Goal: Information Seeking & Learning: Learn about a topic

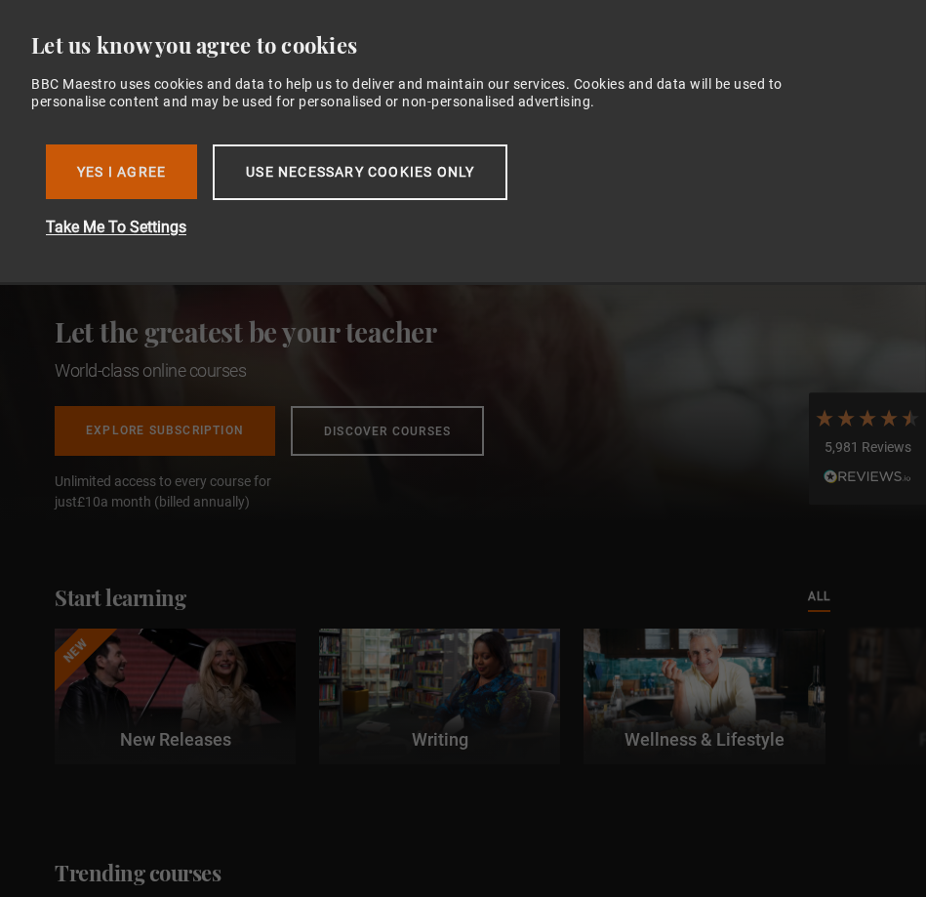
click at [119, 153] on button "Yes I Agree" at bounding box center [121, 171] width 151 height 55
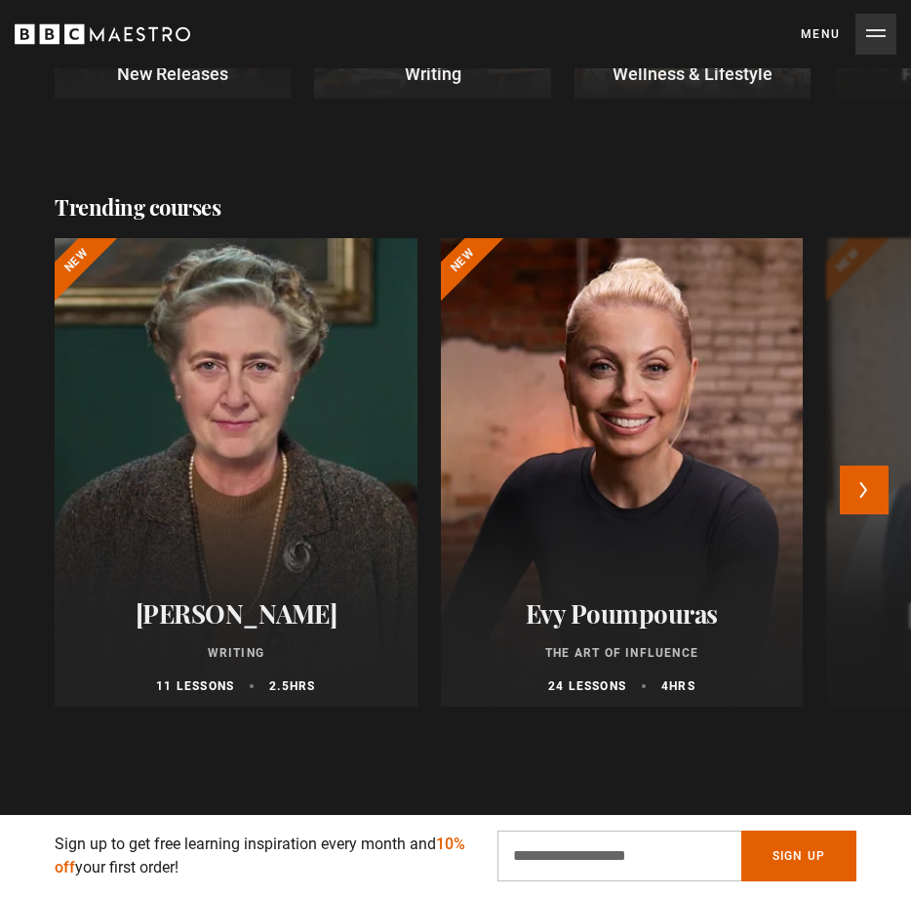
scroll to position [707, 0]
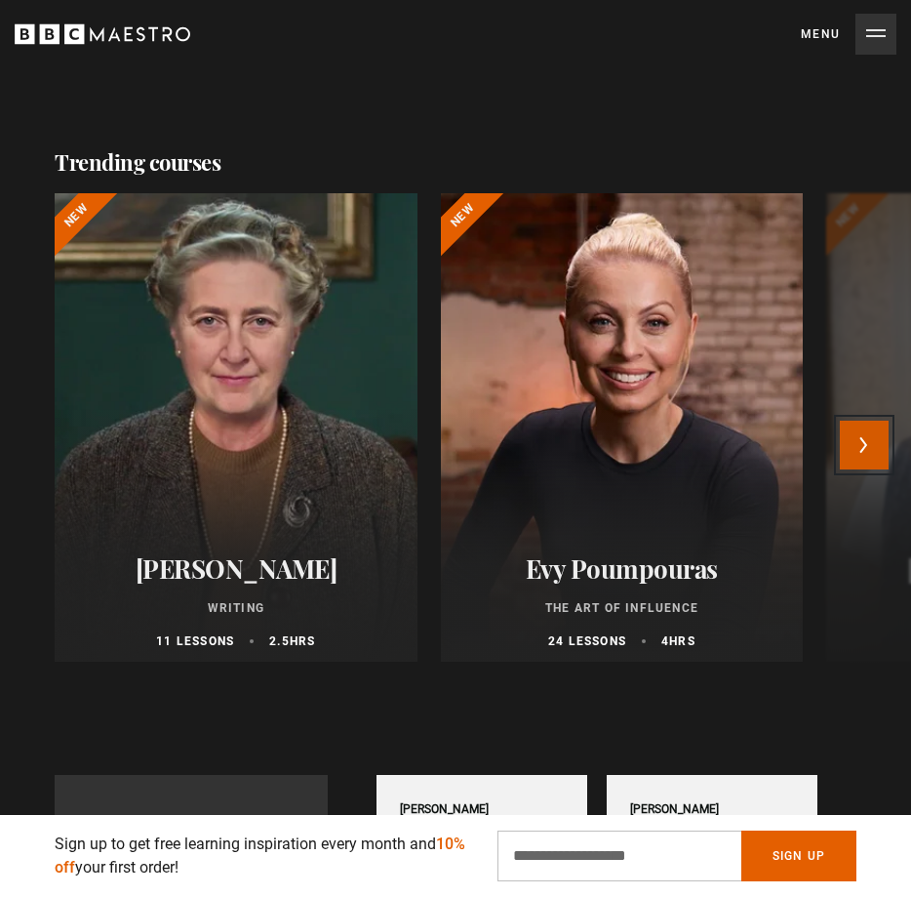
click at [878, 441] on button "Next" at bounding box center [864, 445] width 49 height 49
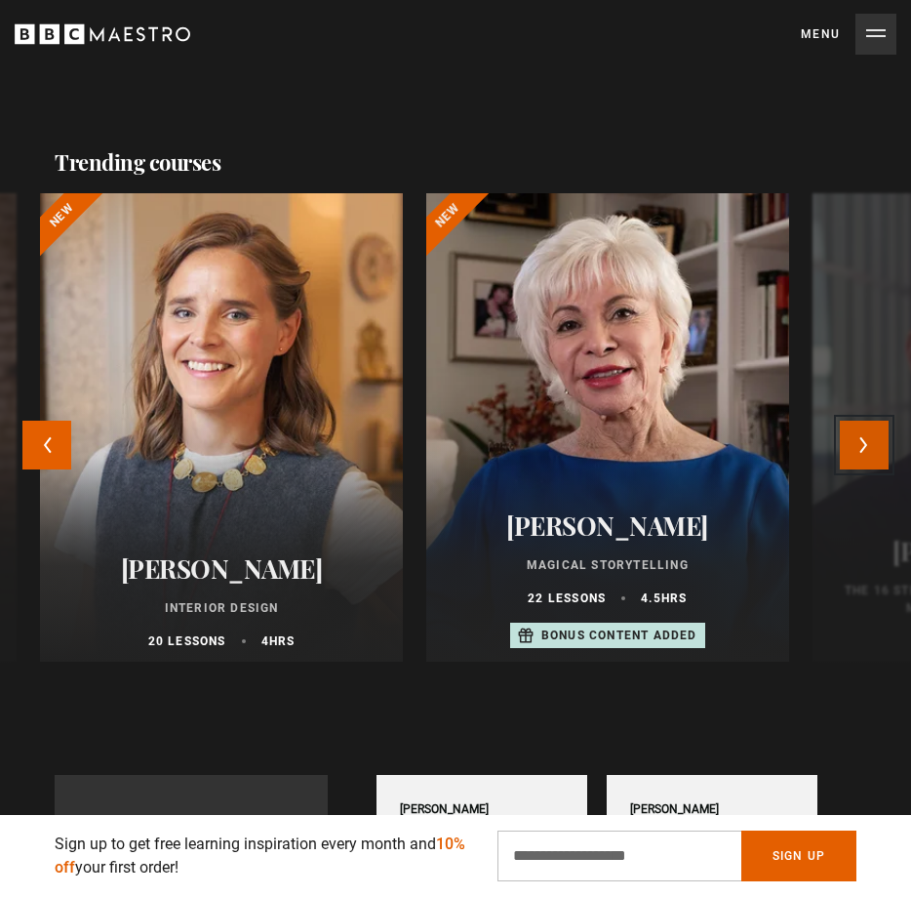
click at [878, 441] on button "Next" at bounding box center [864, 445] width 49 height 49
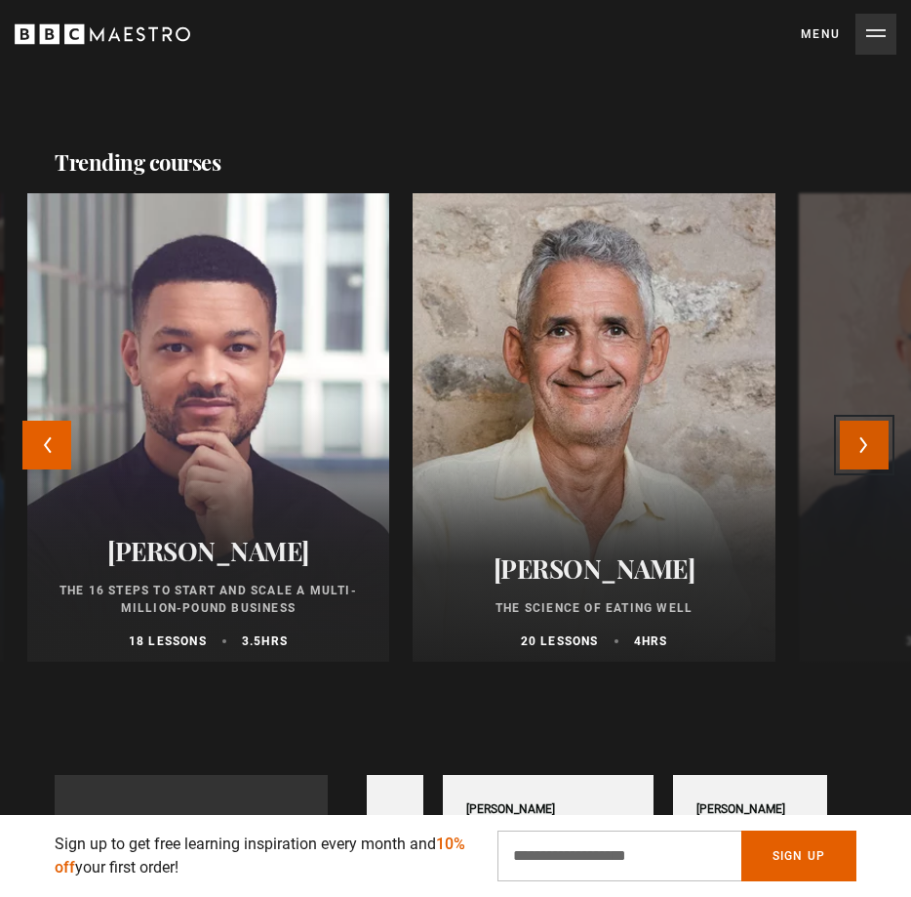
scroll to position [0, 230]
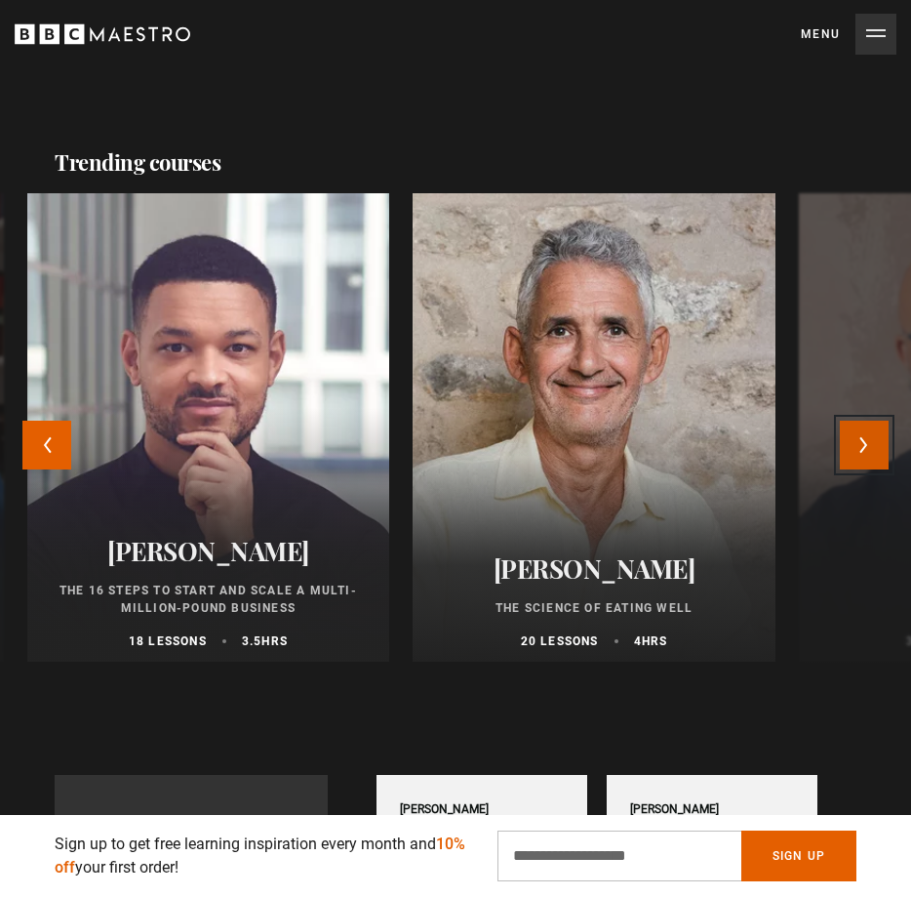
click at [878, 441] on button "Next" at bounding box center [864, 445] width 49 height 49
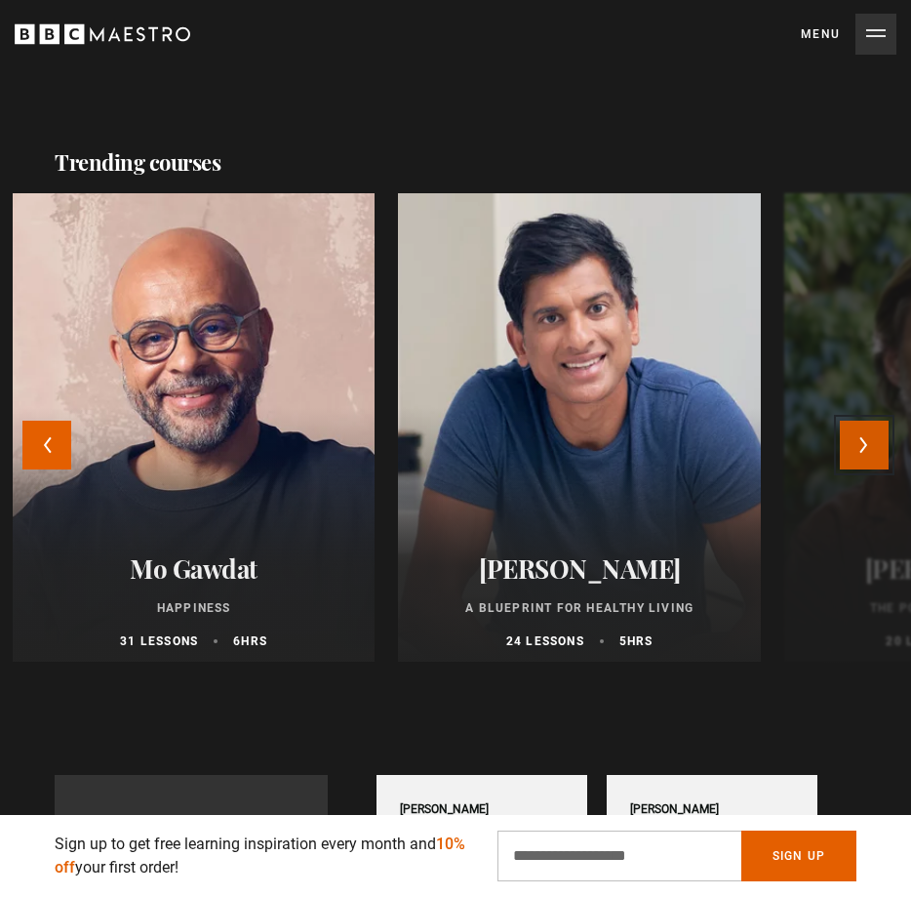
click at [878, 441] on button "Next" at bounding box center [864, 445] width 49 height 49
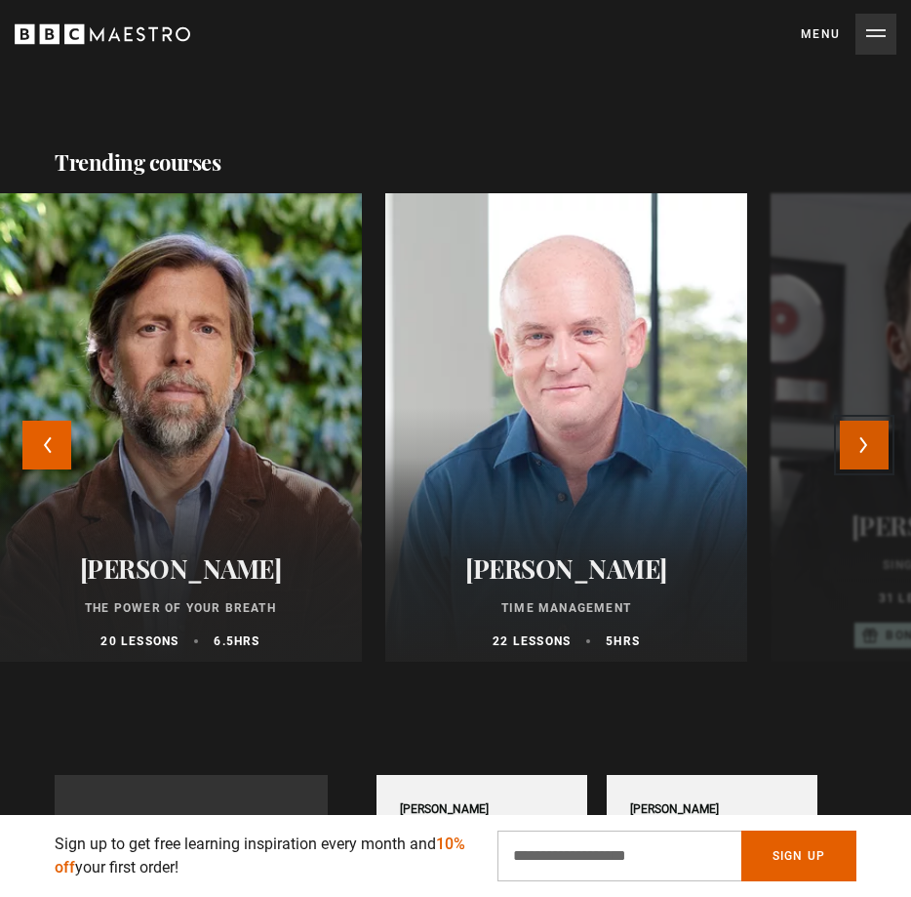
click at [878, 440] on button "Next" at bounding box center [864, 445] width 49 height 49
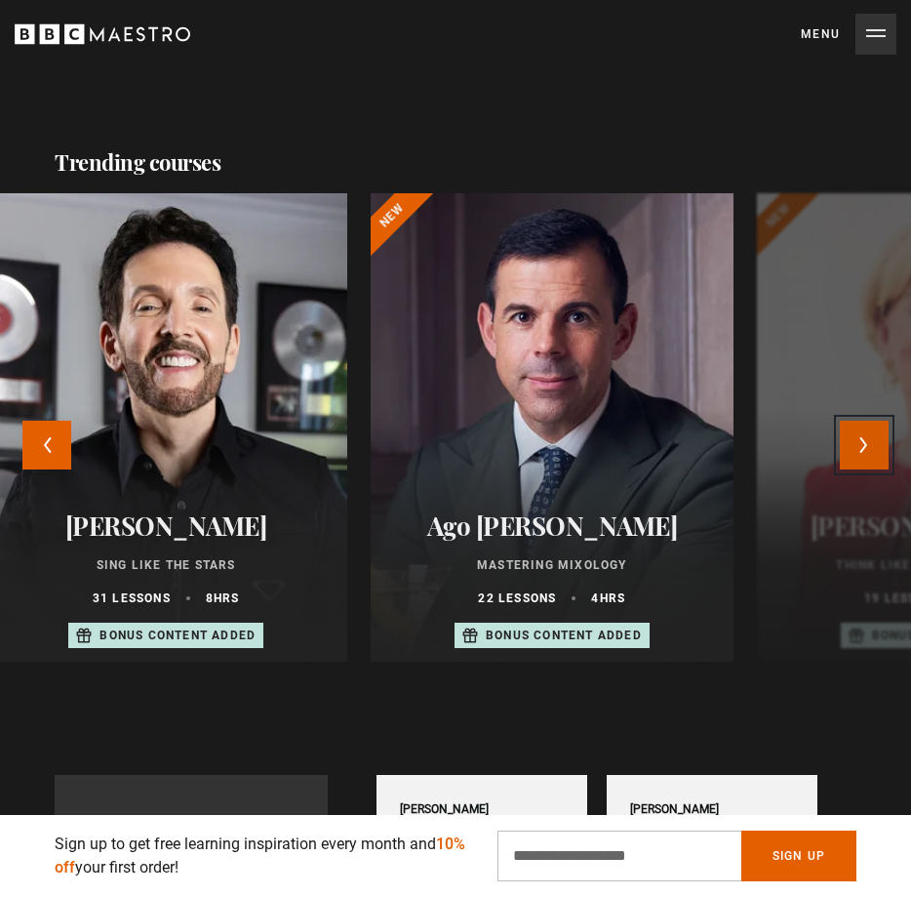
click at [878, 440] on button "Next" at bounding box center [864, 445] width 49 height 49
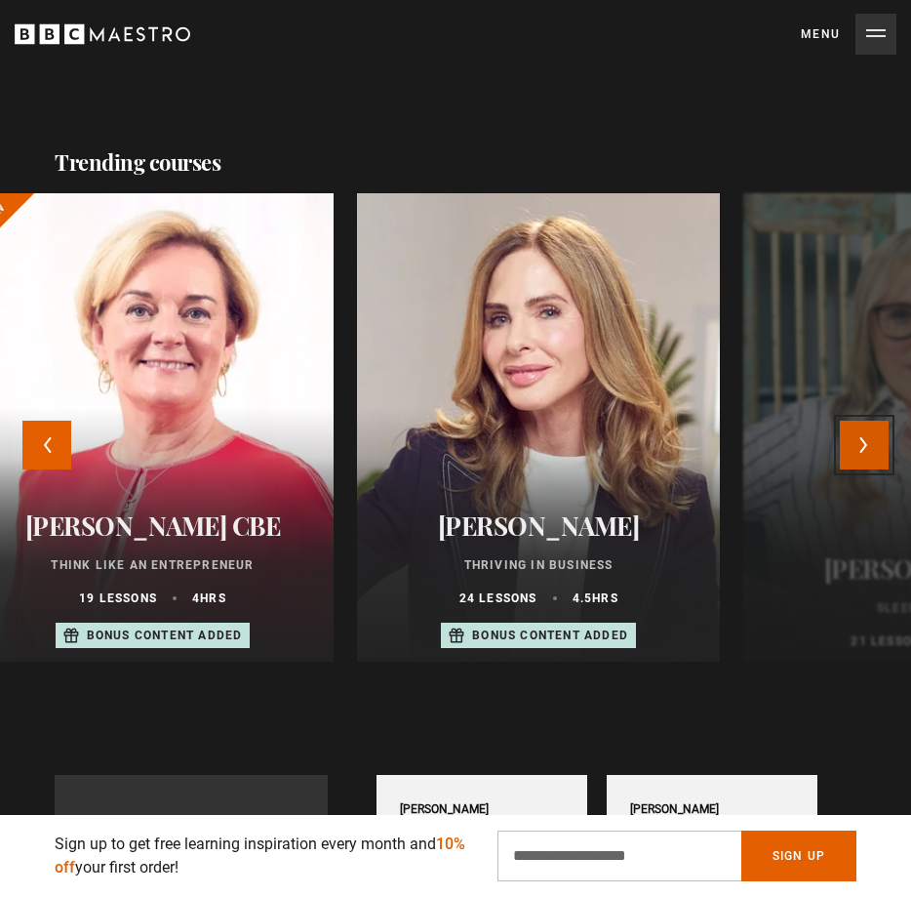
click at [878, 440] on button "Next" at bounding box center [864, 445] width 49 height 49
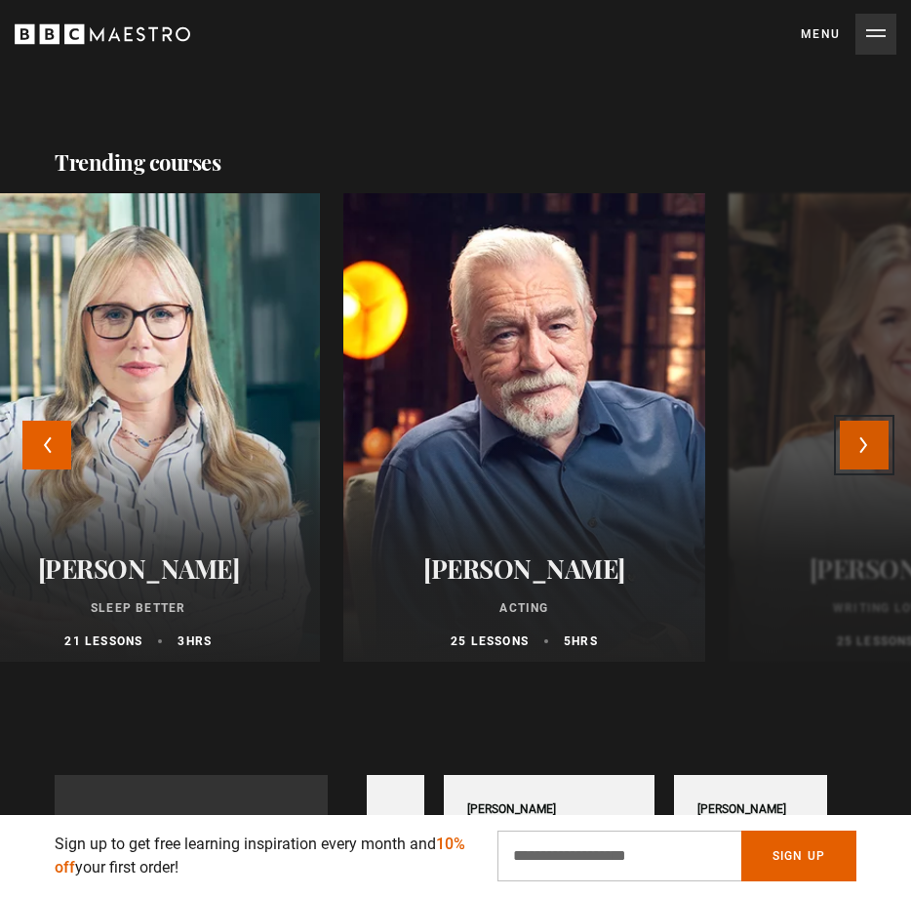
scroll to position [0, 461]
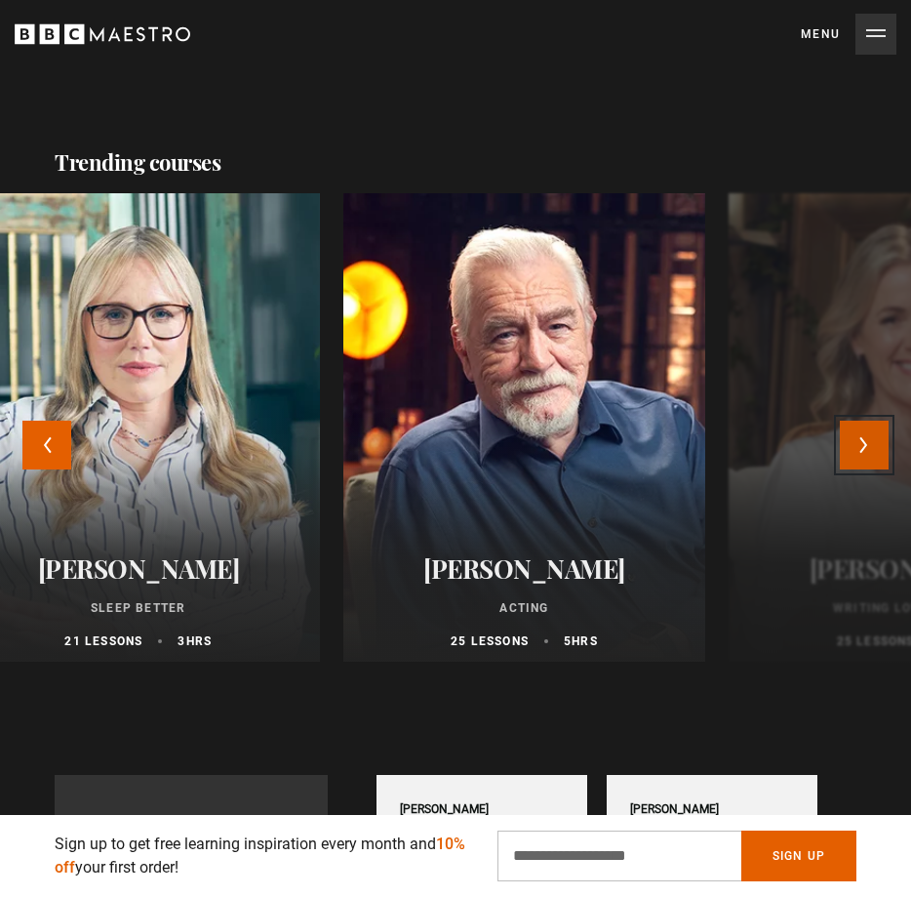
click at [878, 440] on button "Next" at bounding box center [864, 445] width 49 height 49
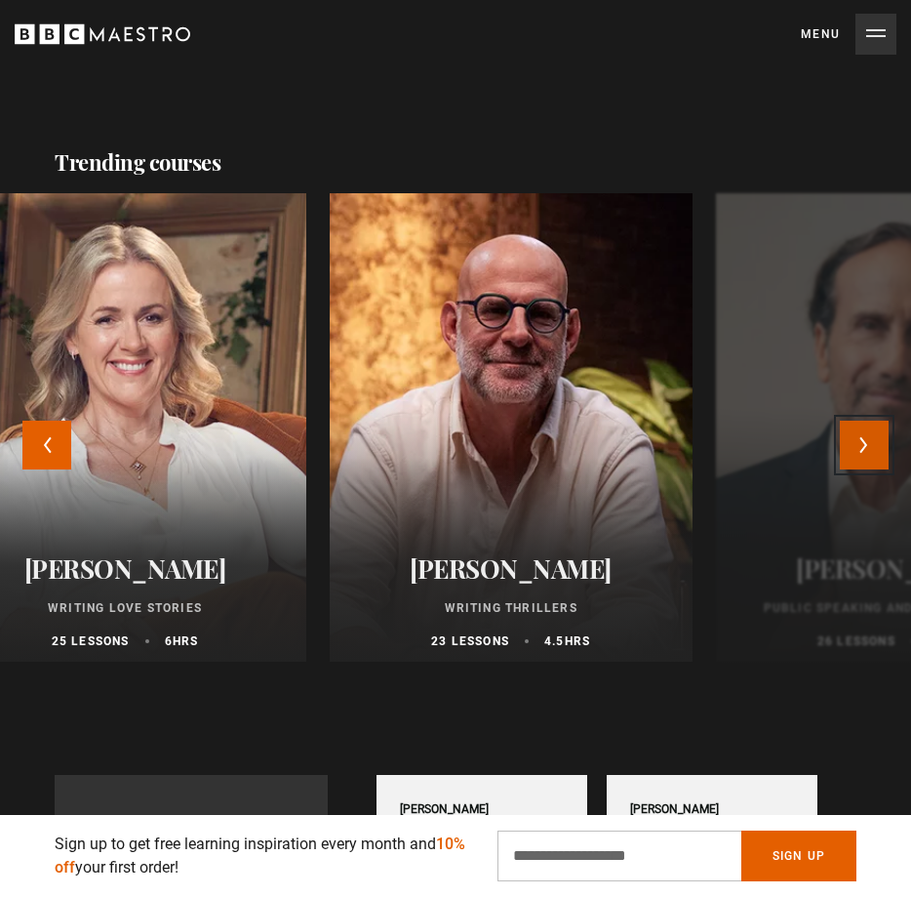
click at [878, 440] on button "Next" at bounding box center [864, 445] width 49 height 49
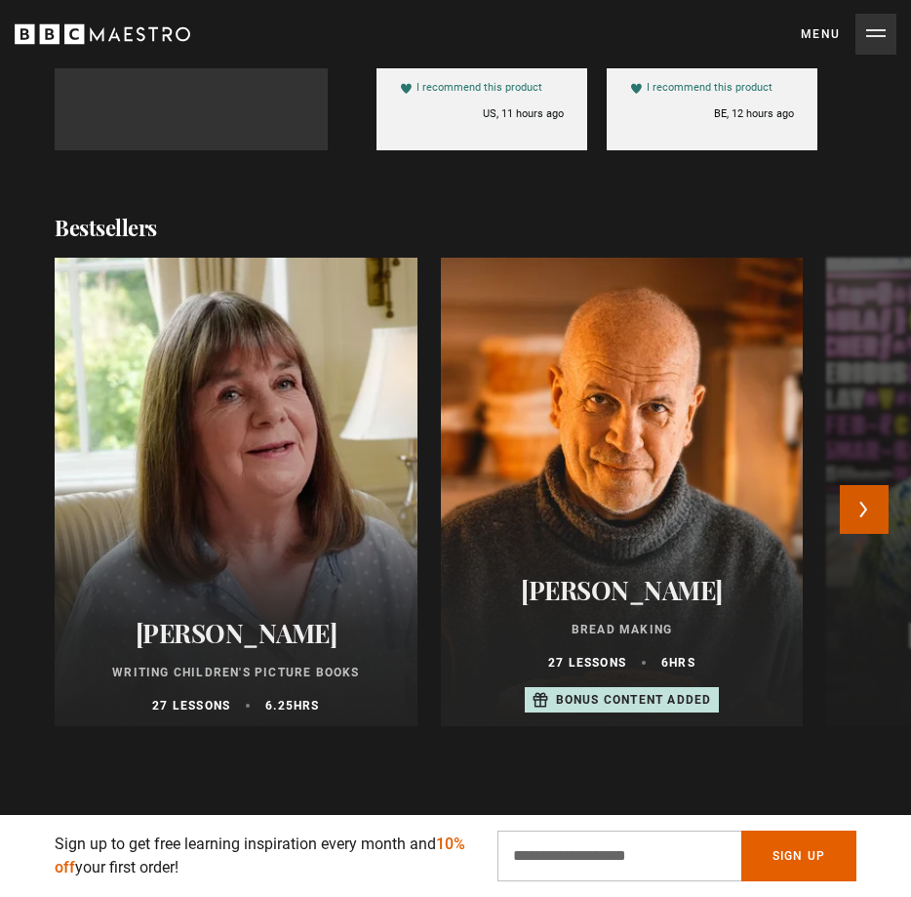
scroll to position [1649, 0]
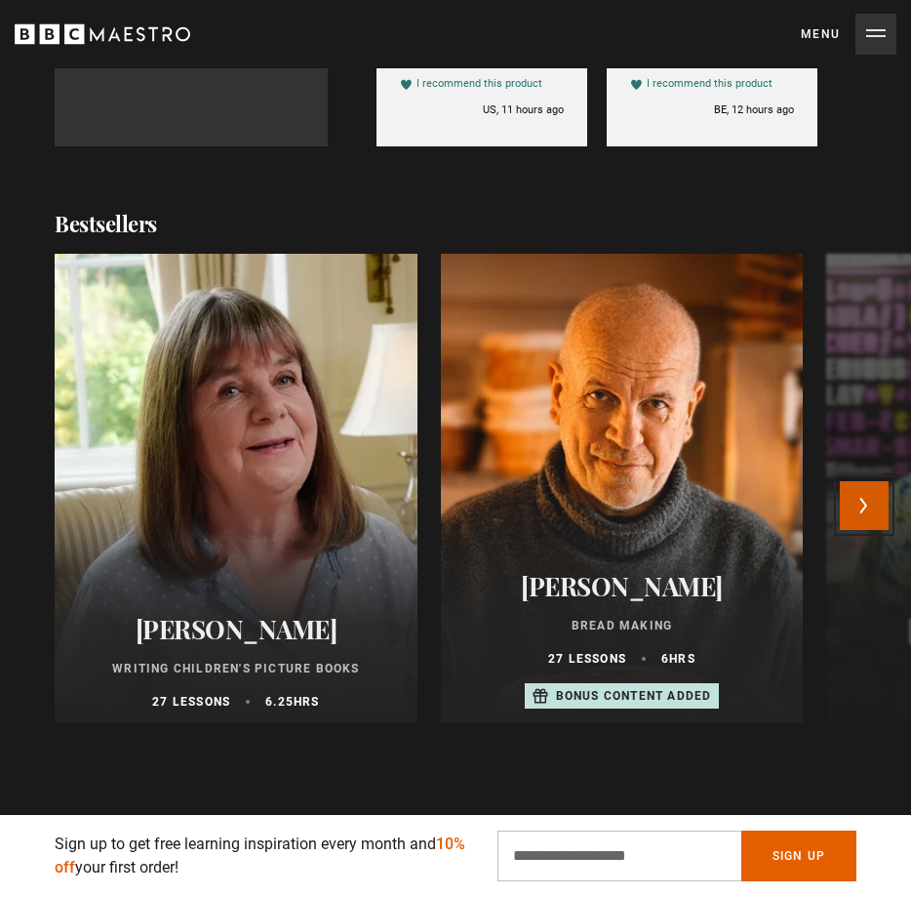
click at [885, 502] on button "Next" at bounding box center [864, 505] width 49 height 49
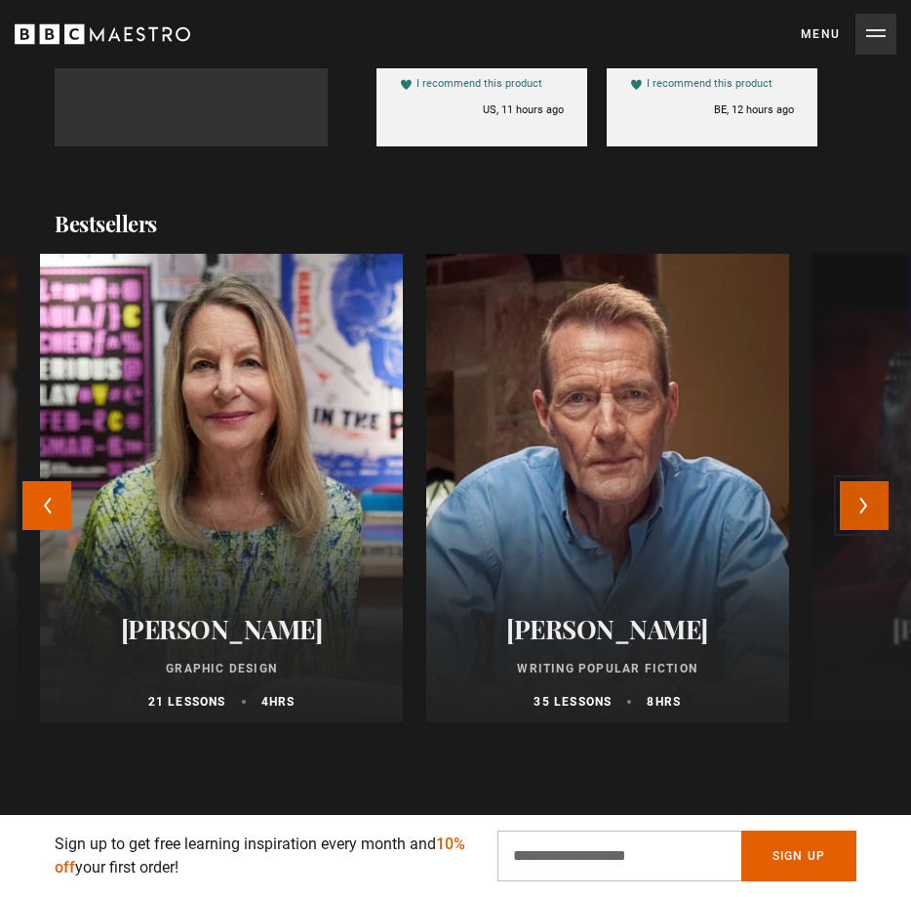
click at [875, 501] on button "Next" at bounding box center [864, 505] width 49 height 49
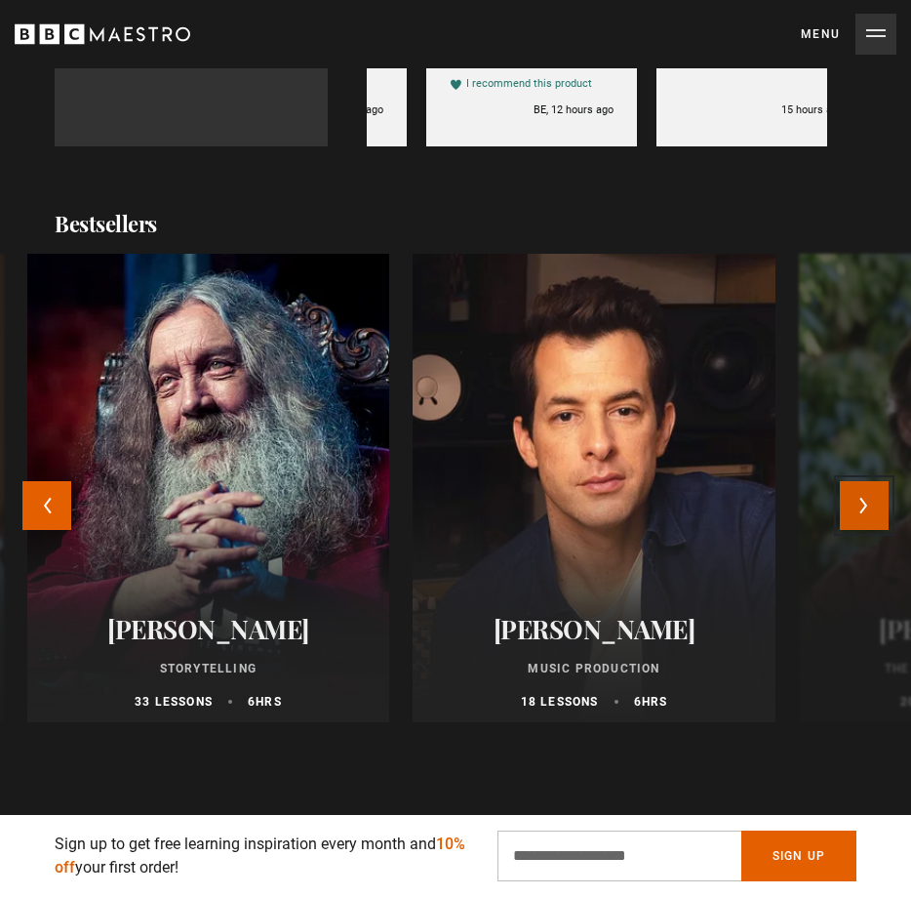
scroll to position [0, 691]
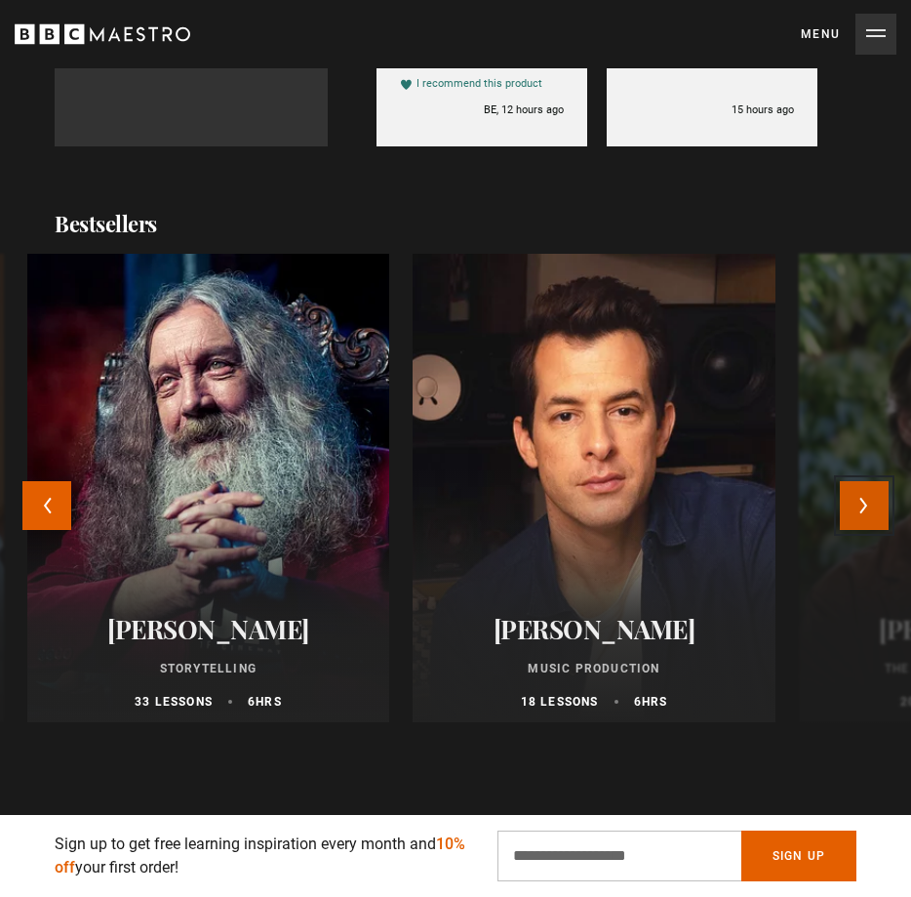
click at [875, 501] on button "Next" at bounding box center [864, 505] width 49 height 49
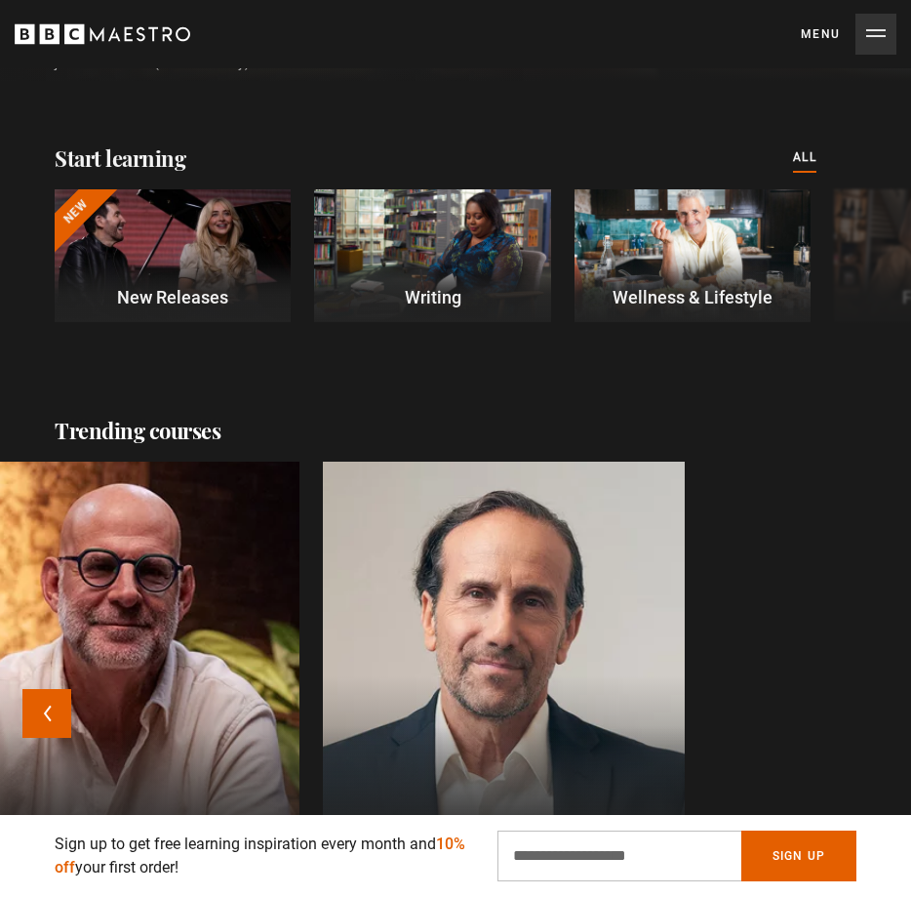
scroll to position [496, 0]
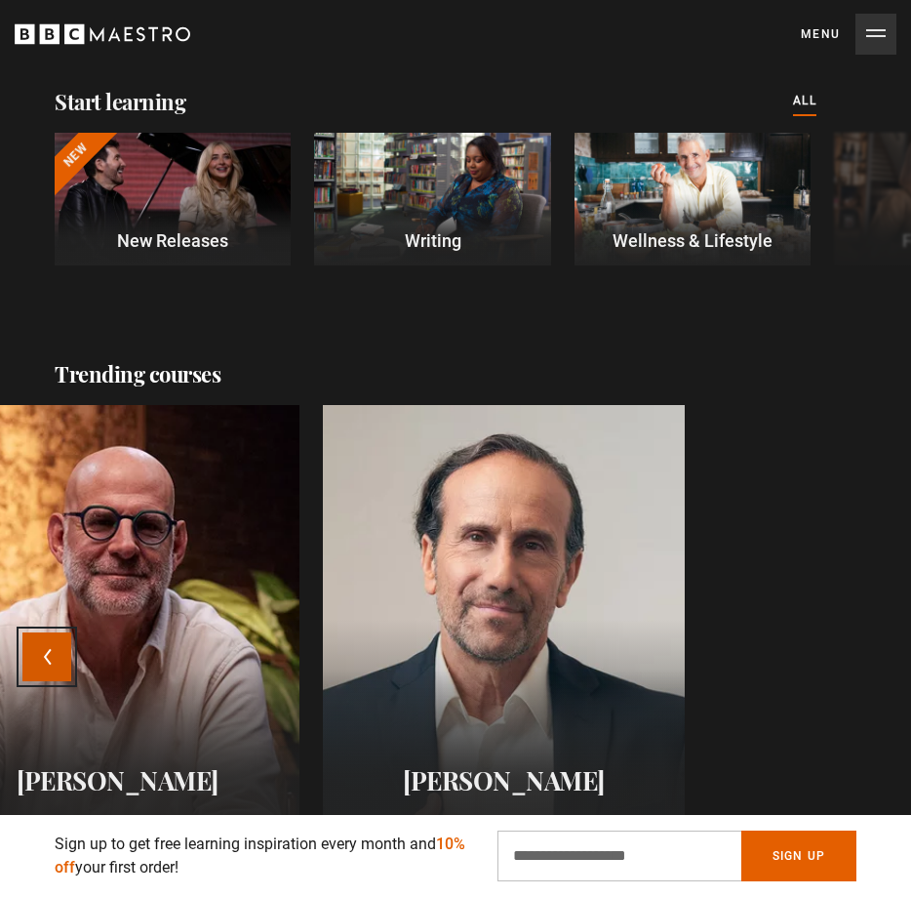
click at [42, 666] on button "Previous" at bounding box center [46, 656] width 49 height 49
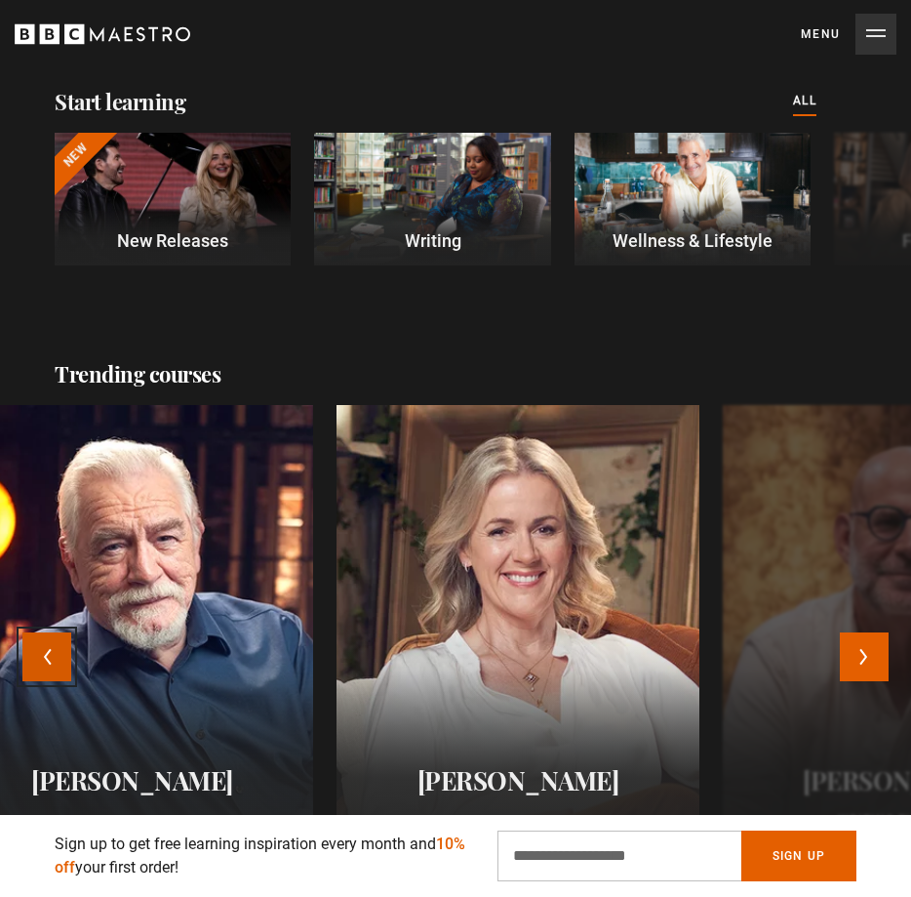
click at [42, 666] on button "Previous" at bounding box center [46, 656] width 49 height 49
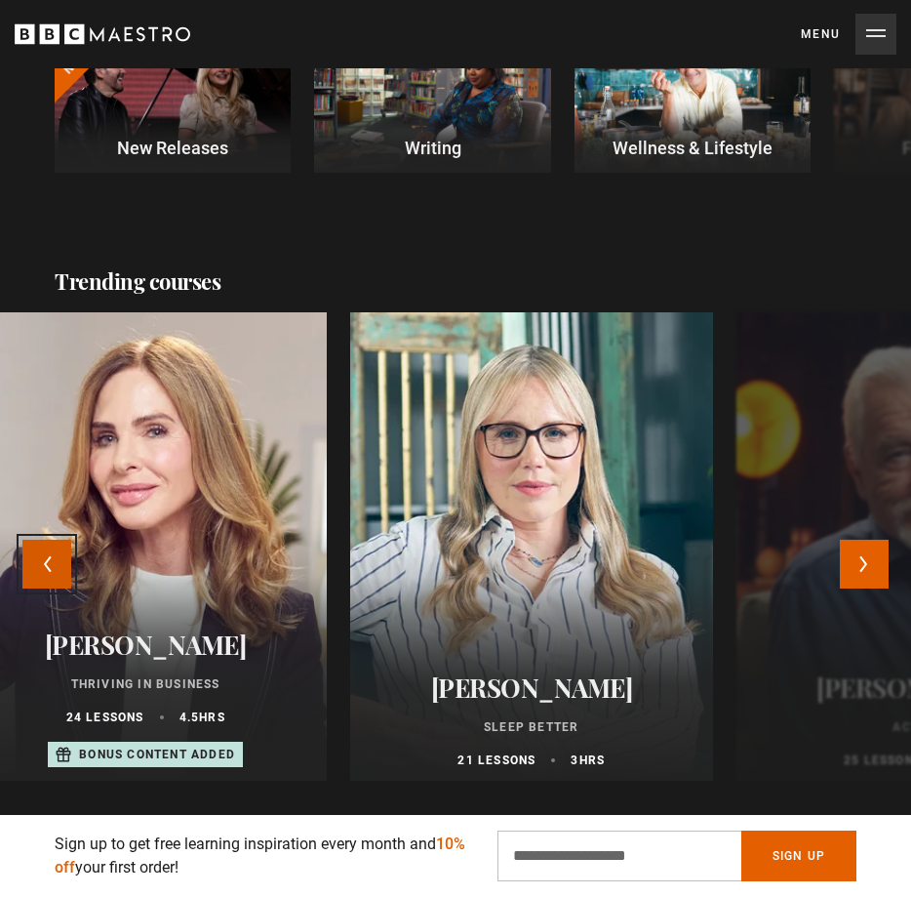
scroll to position [623, 0]
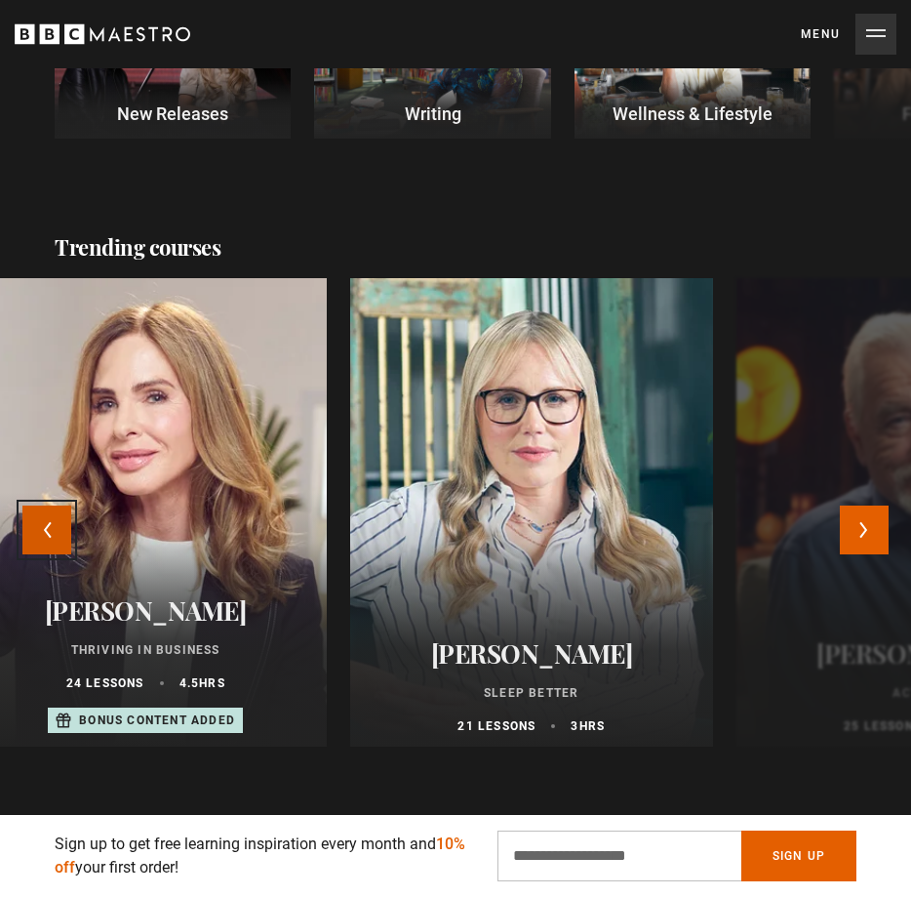
click at [25, 530] on button "Previous" at bounding box center [46, 529] width 49 height 49
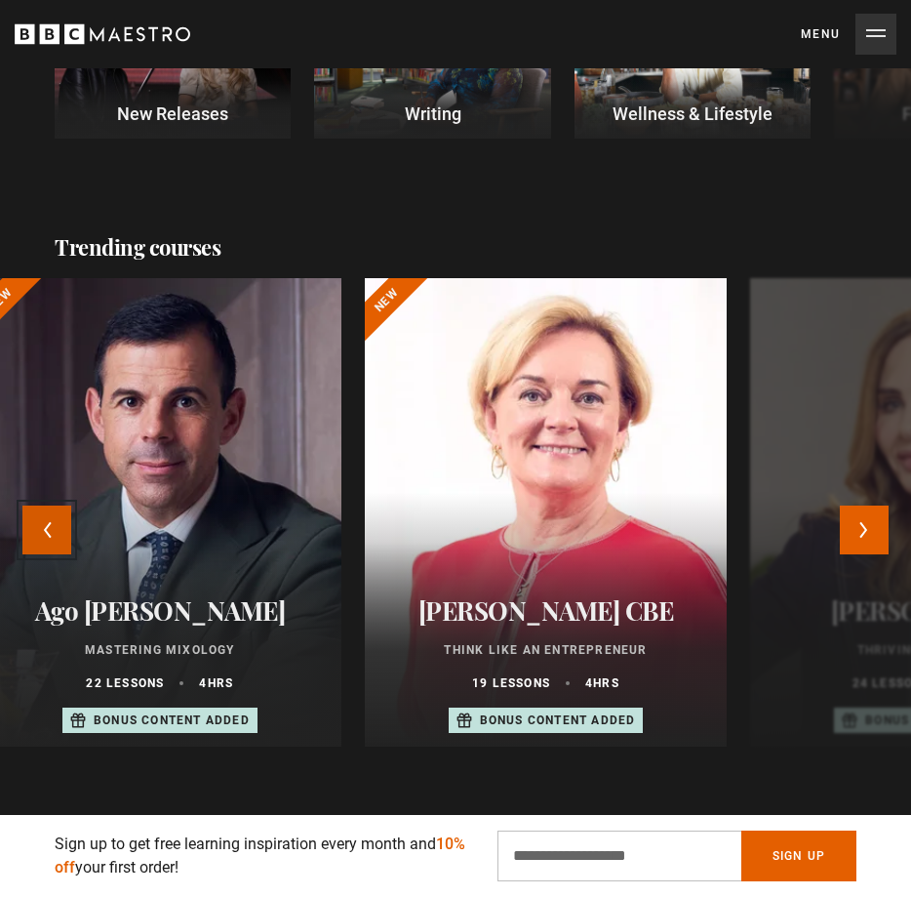
click at [25, 530] on button "Previous" at bounding box center [46, 529] width 49 height 49
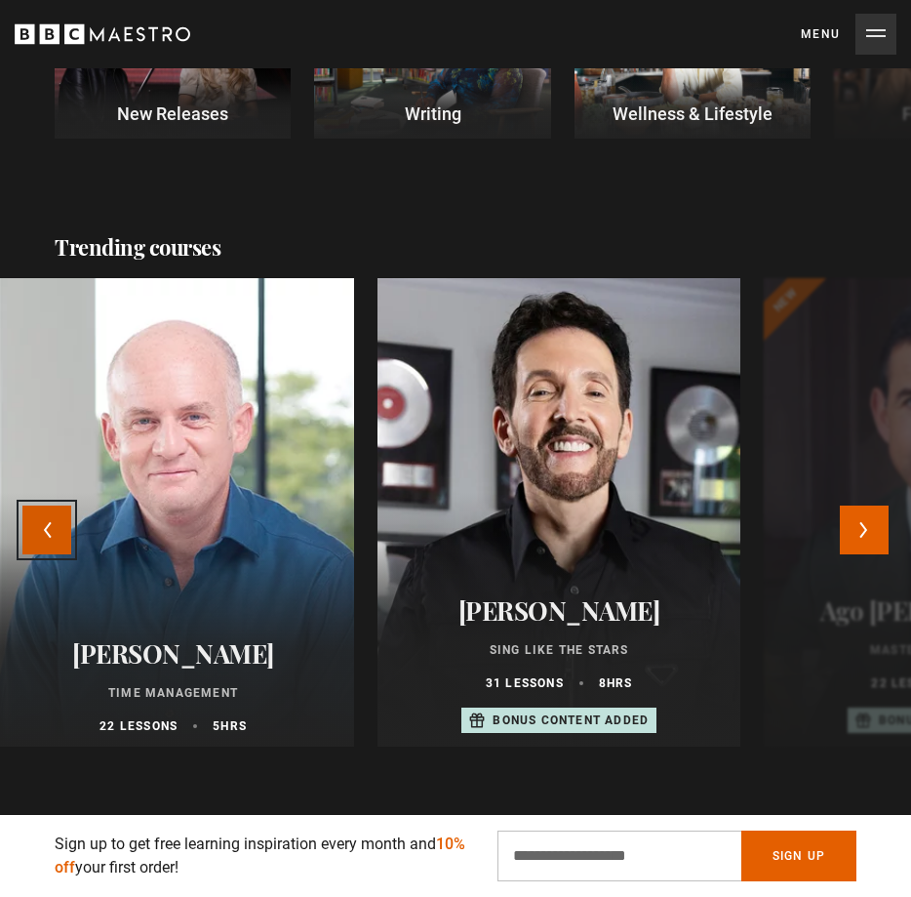
click at [25, 530] on button "Previous" at bounding box center [46, 529] width 49 height 49
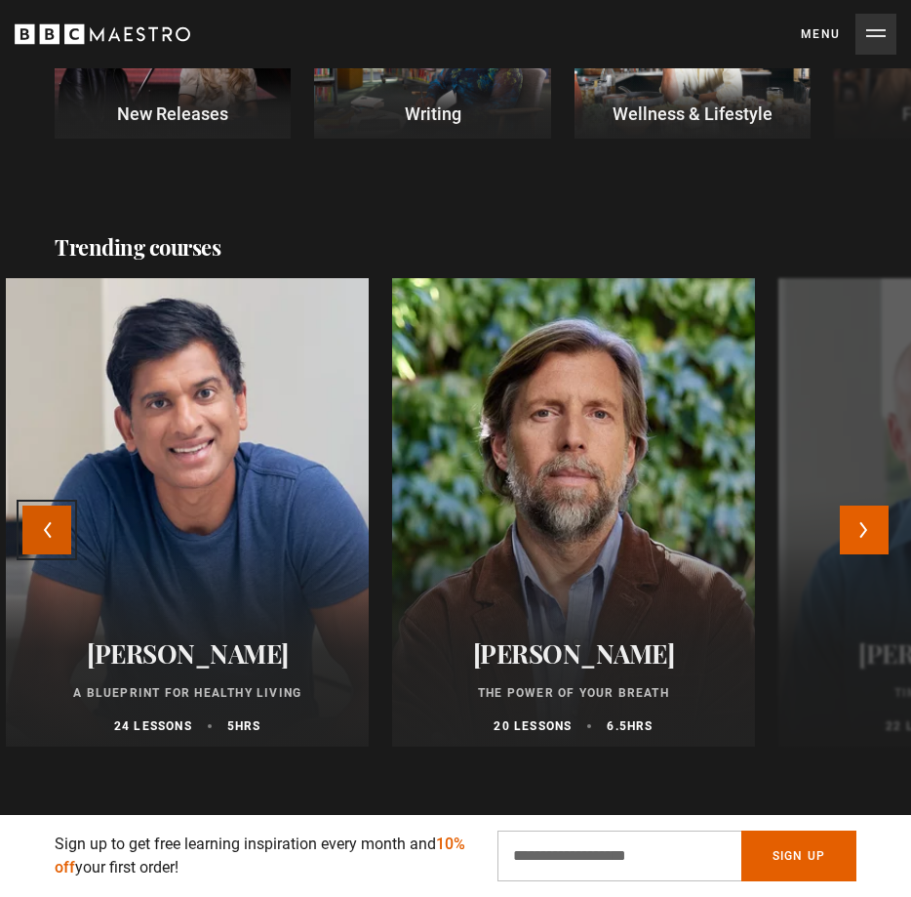
click at [27, 531] on button "Previous" at bounding box center [46, 529] width 49 height 49
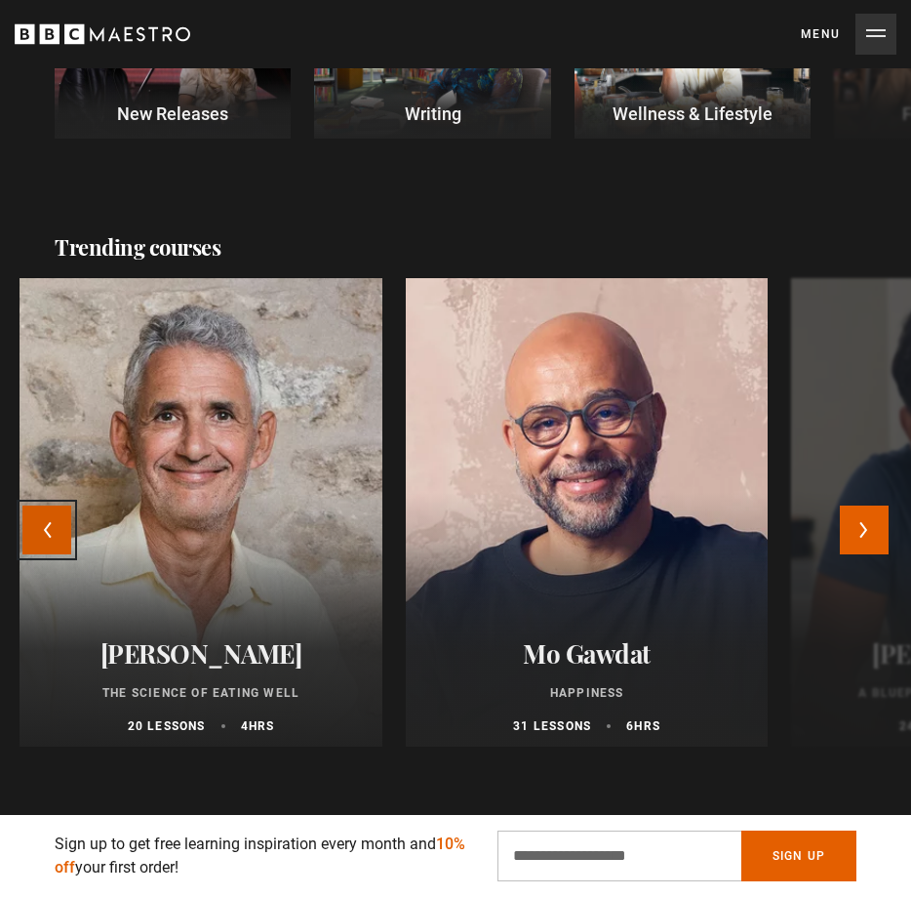
scroll to position [0, 921]
click at [27, 531] on button "Previous" at bounding box center [46, 529] width 49 height 49
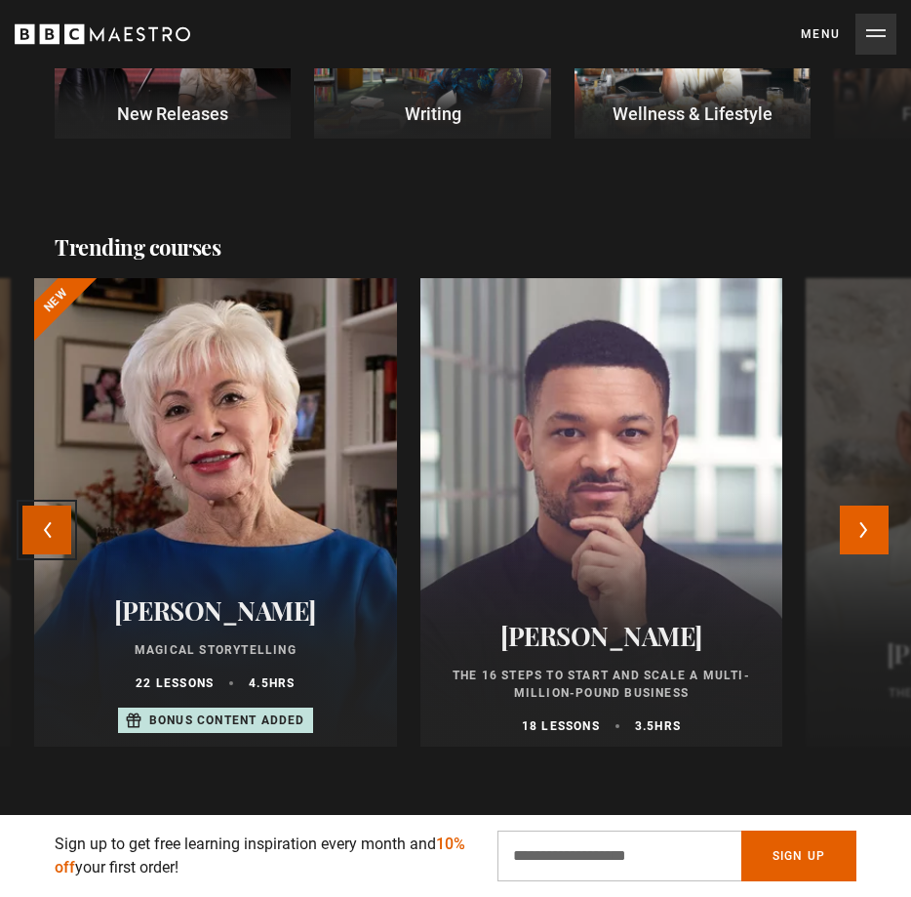
click at [41, 531] on button "Previous" at bounding box center [46, 529] width 49 height 49
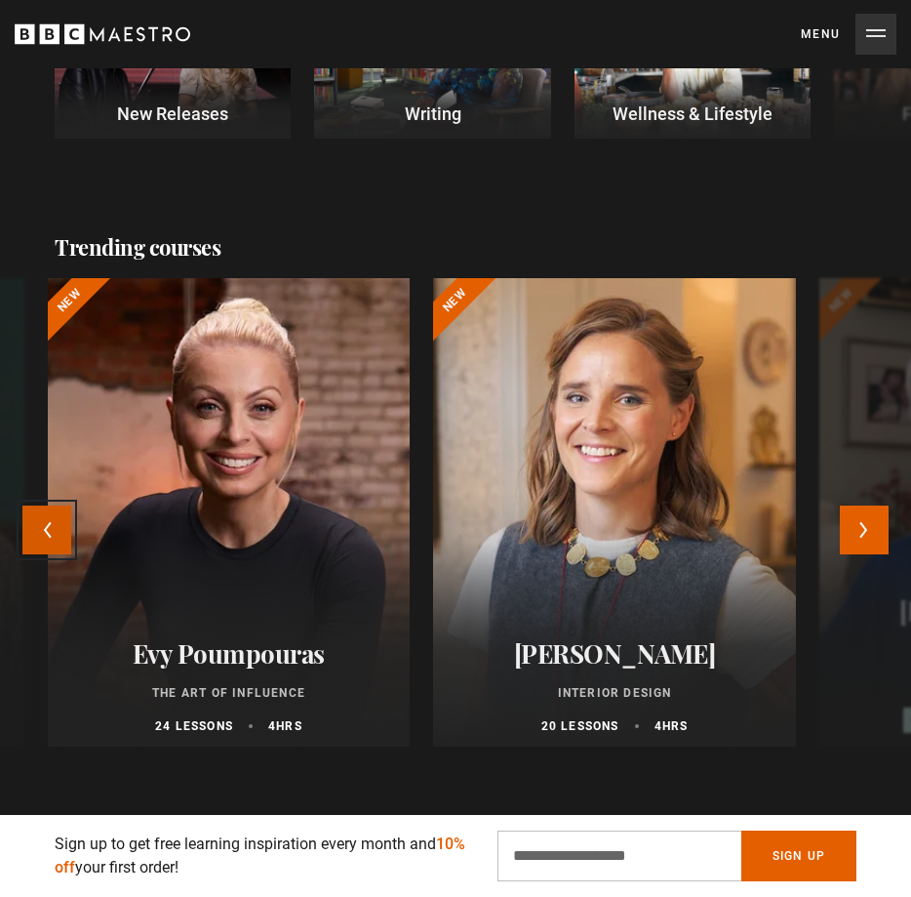
click at [41, 531] on button "Previous" at bounding box center [46, 529] width 49 height 49
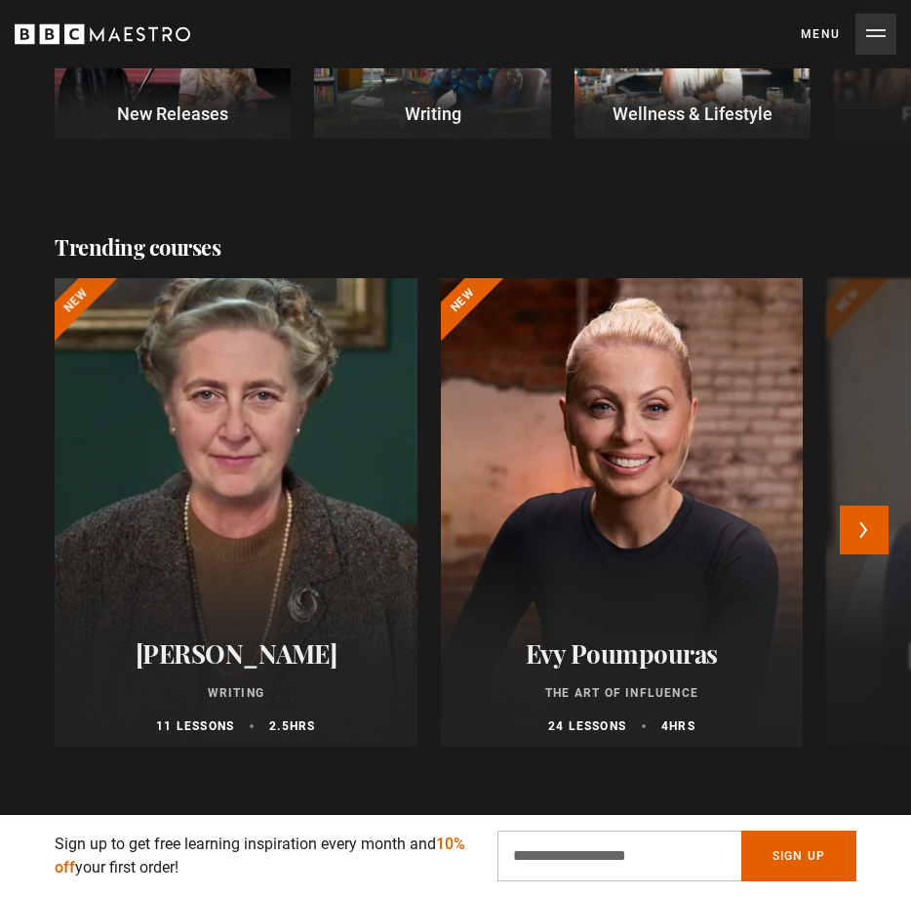
click at [277, 365] on div at bounding box center [235, 512] width 399 height 515
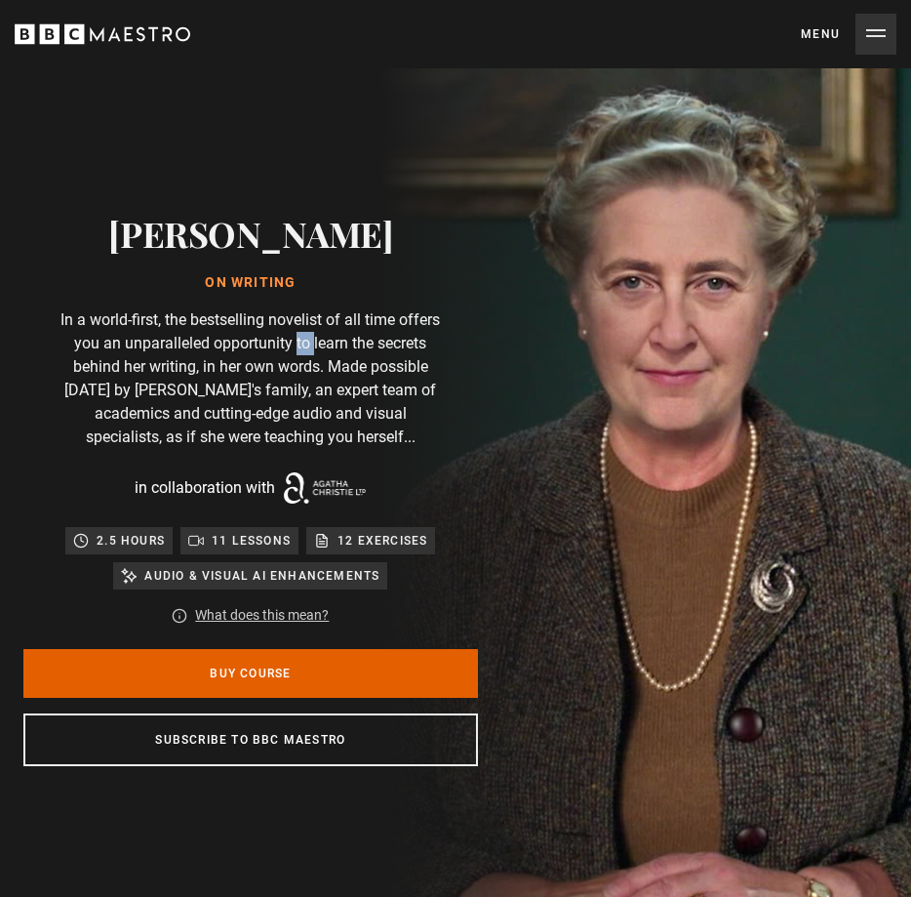
drag, startPoint x: 294, startPoint y: 347, endPoint x: 311, endPoint y: 352, distance: 18.2
click at [311, 352] on p "In a world-first, the bestselling novelist of all time offers you an unparallel…" at bounding box center [251, 378] width 390 height 141
click at [315, 366] on p "In a world-first, the bestselling novelist of all time offers you an unparallel…" at bounding box center [251, 378] width 390 height 141
drag, startPoint x: 236, startPoint y: 388, endPoint x: 322, endPoint y: 389, distance: 85.9
click at [322, 389] on p "In a world-first, the bestselling novelist of all time offers you an unparallel…" at bounding box center [251, 378] width 390 height 141
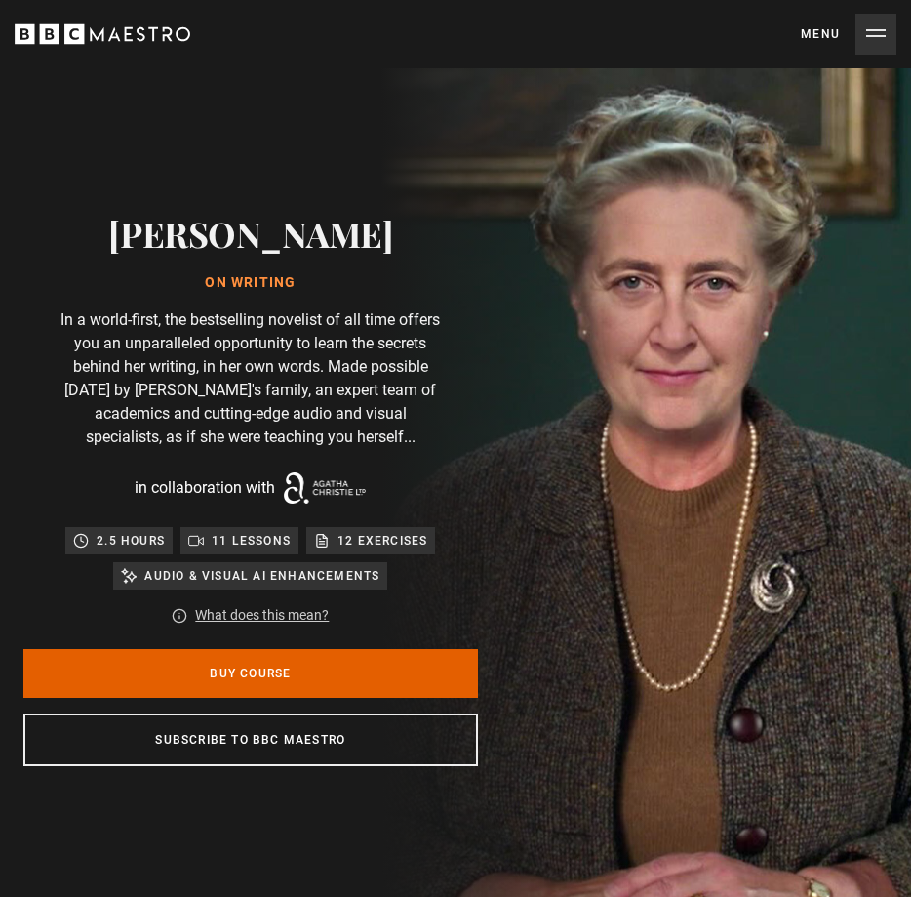
click at [307, 416] on p "In a world-first, the bestselling novelist of all time offers you an unparallel…" at bounding box center [251, 378] width 390 height 141
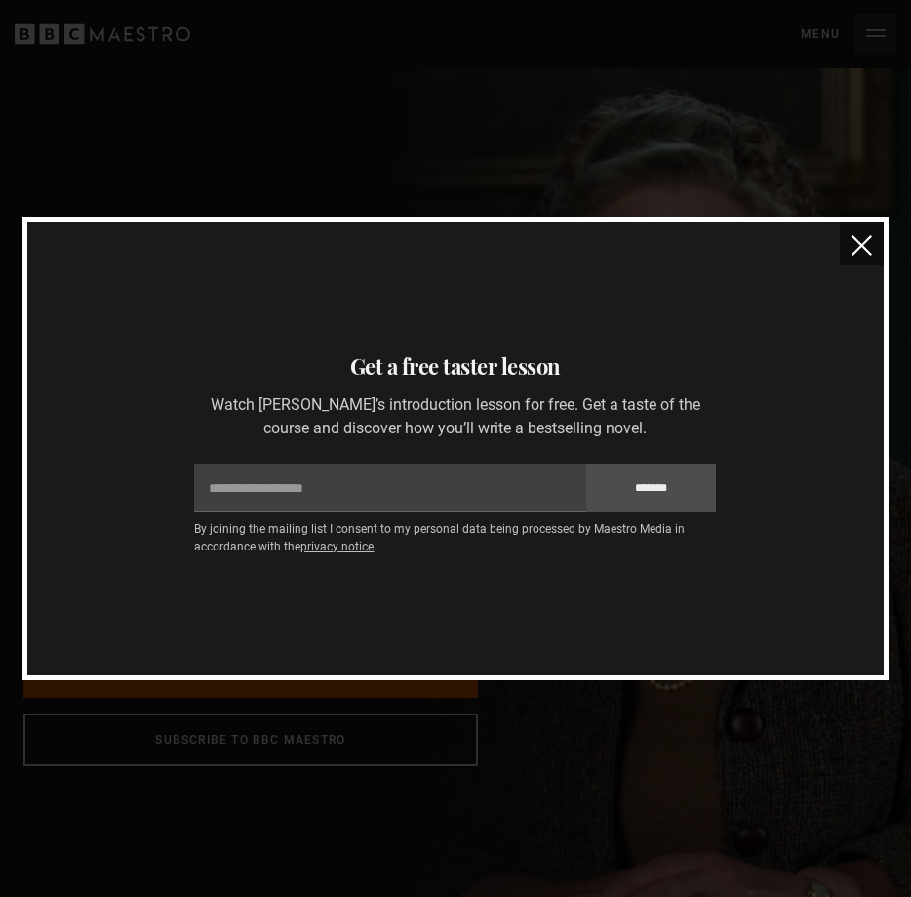
scroll to position [0, 230]
